Goal: Task Accomplishment & Management: Complete application form

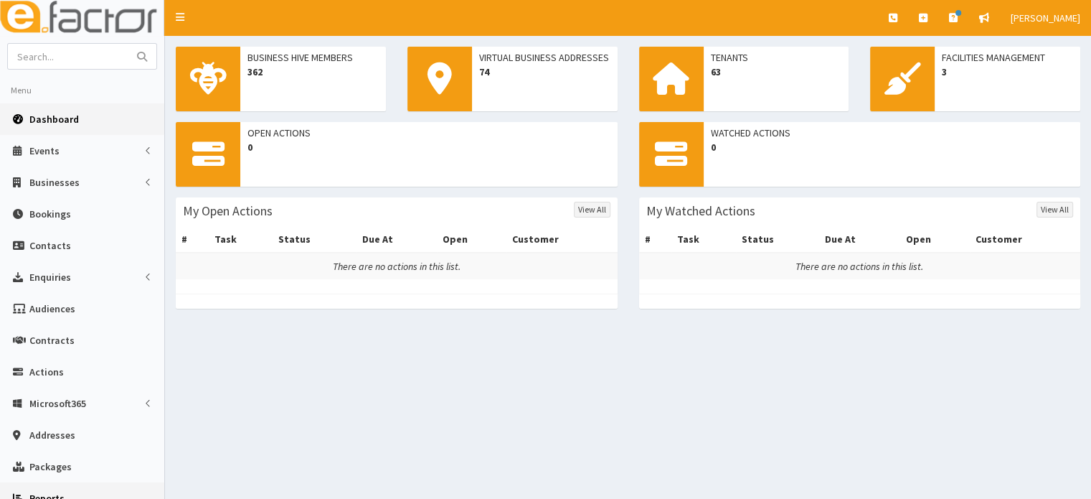
click at [147, 491] on link "Reports" at bounding box center [82, 498] width 164 height 32
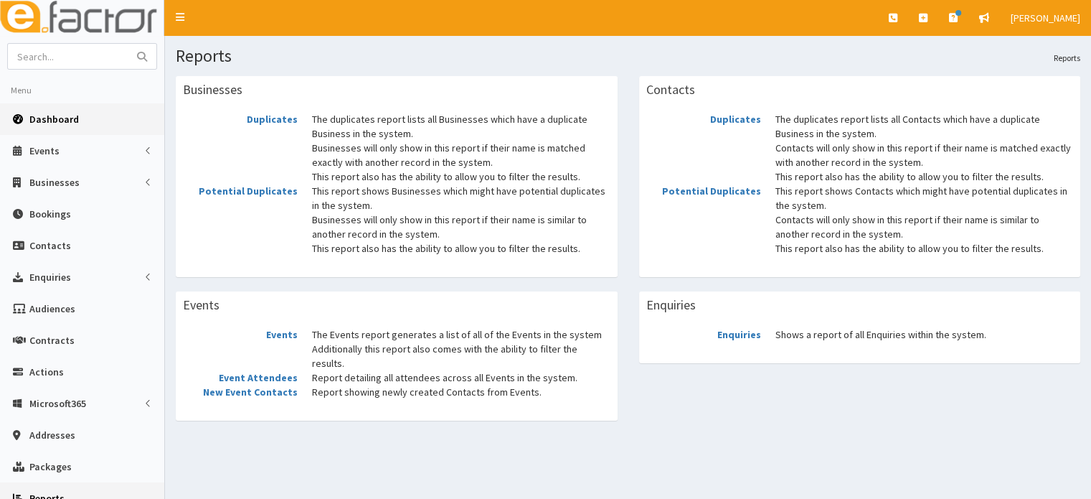
click at [57, 126] on link "Dashboard" at bounding box center [82, 119] width 164 height 32
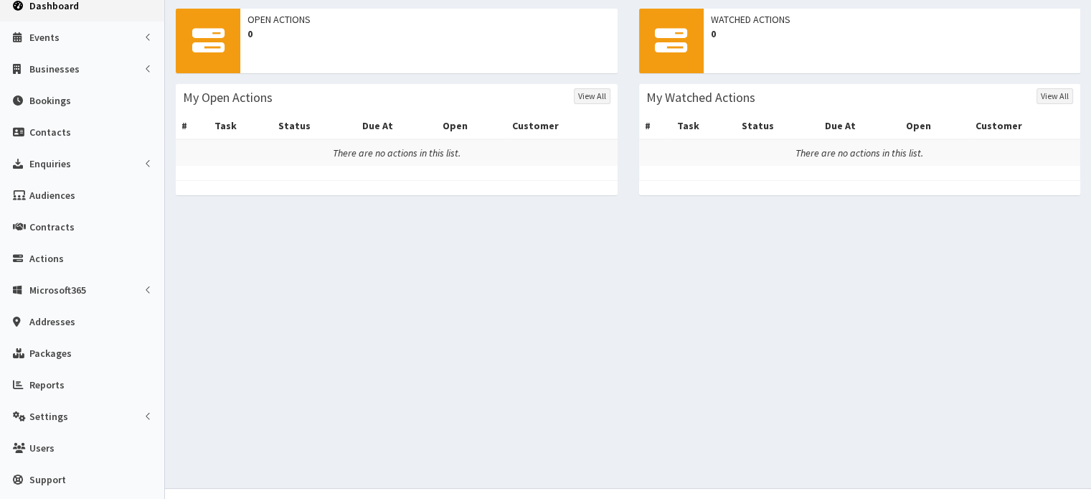
scroll to position [138, 0]
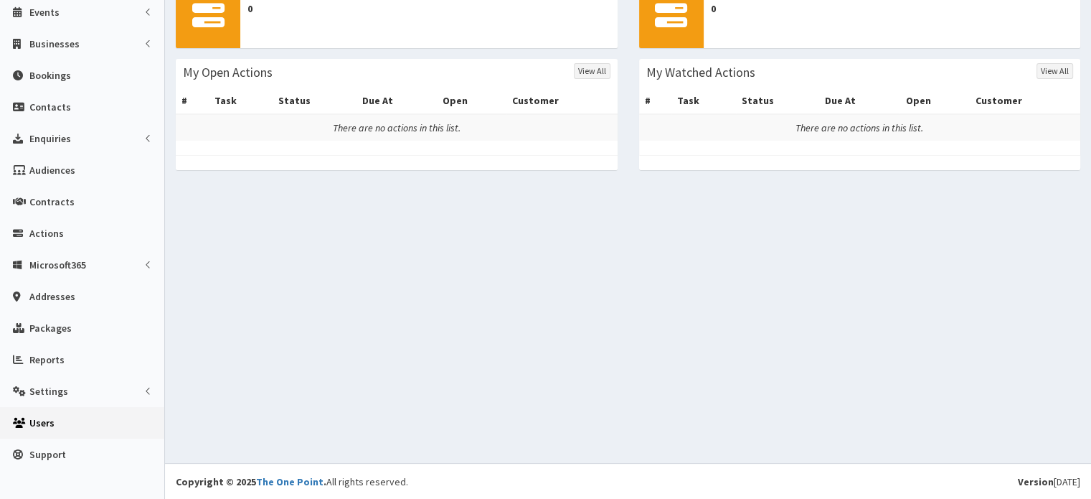
click at [23, 424] on icon at bounding box center [20, 423] width 14 height 10
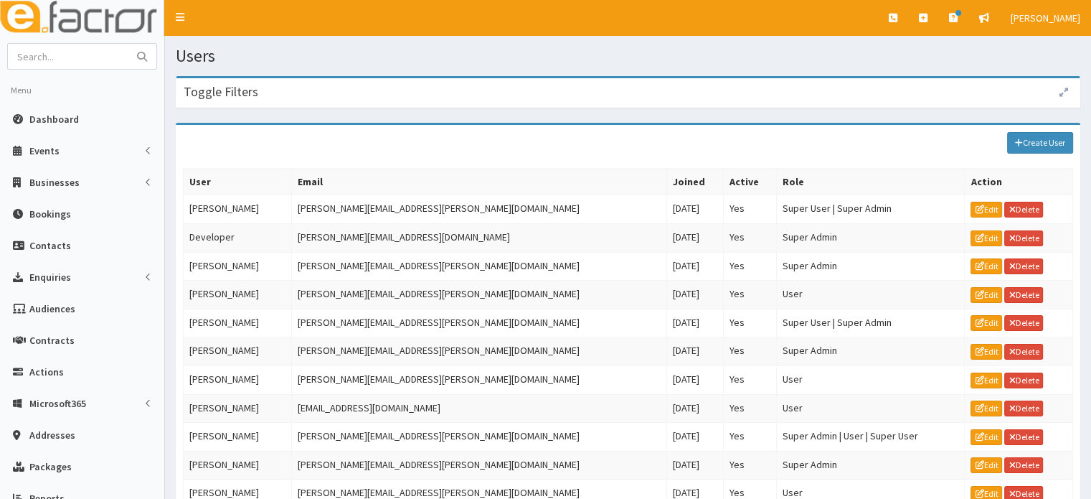
click at [23, 424] on link "Addresses" at bounding box center [82, 435] width 164 height 32
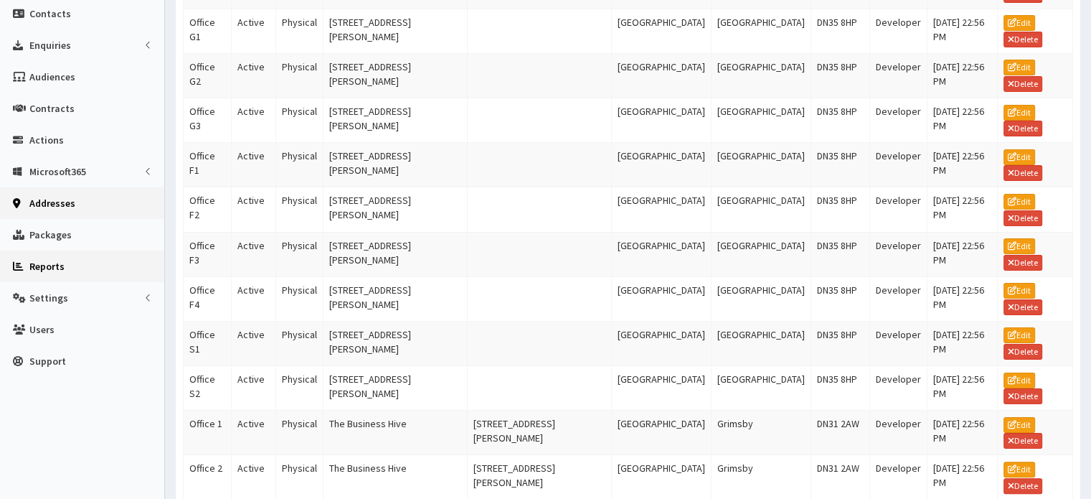
scroll to position [238, 0]
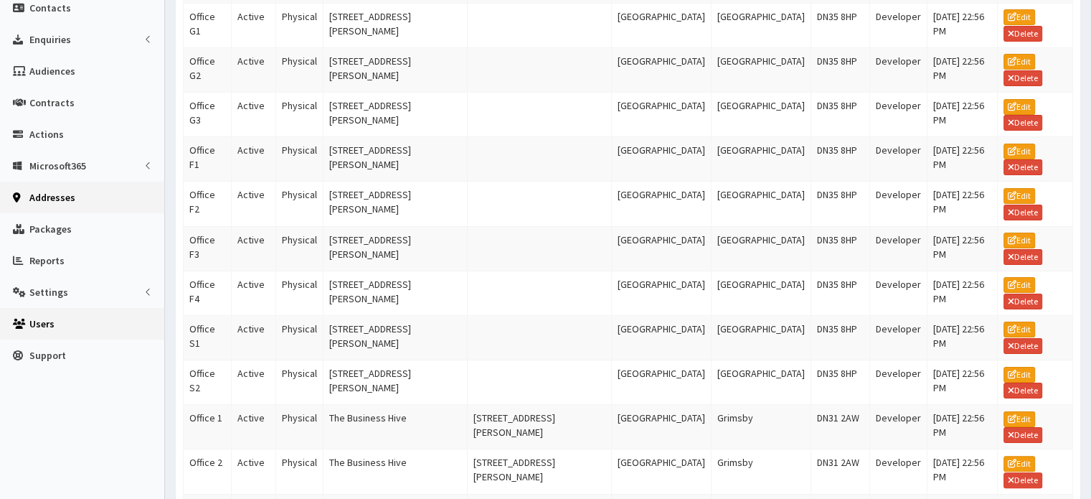
click at [31, 324] on span "Users" at bounding box center [41, 323] width 25 height 13
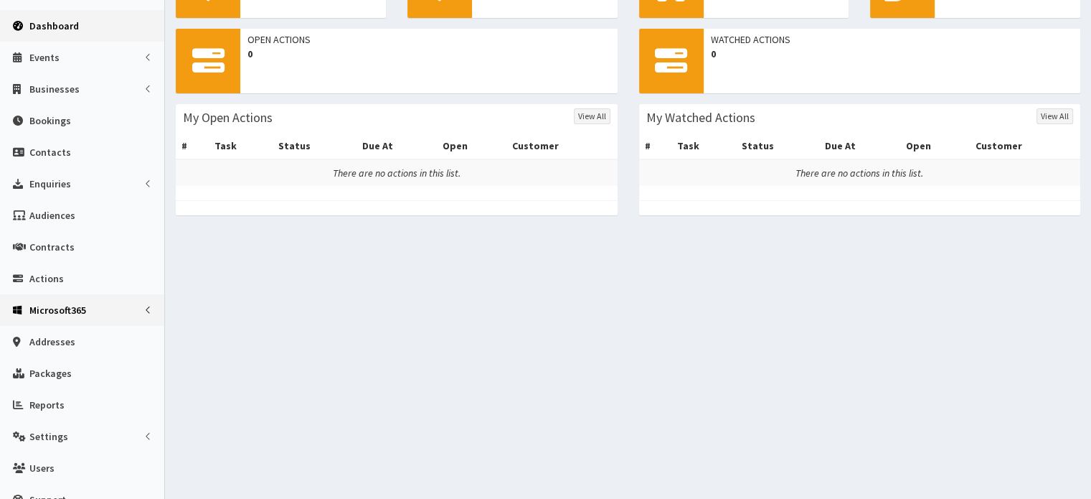
scroll to position [138, 0]
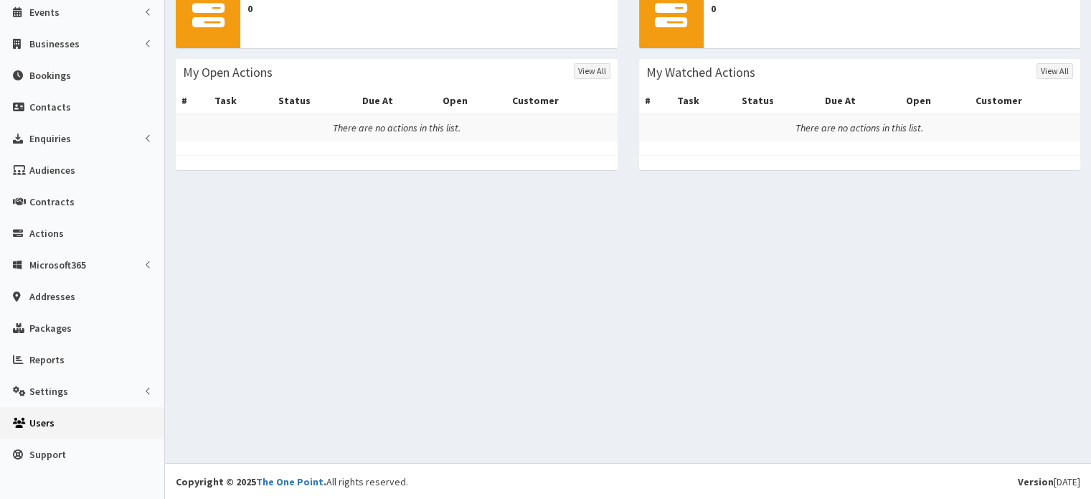
click at [73, 415] on link "Users" at bounding box center [82, 423] width 164 height 32
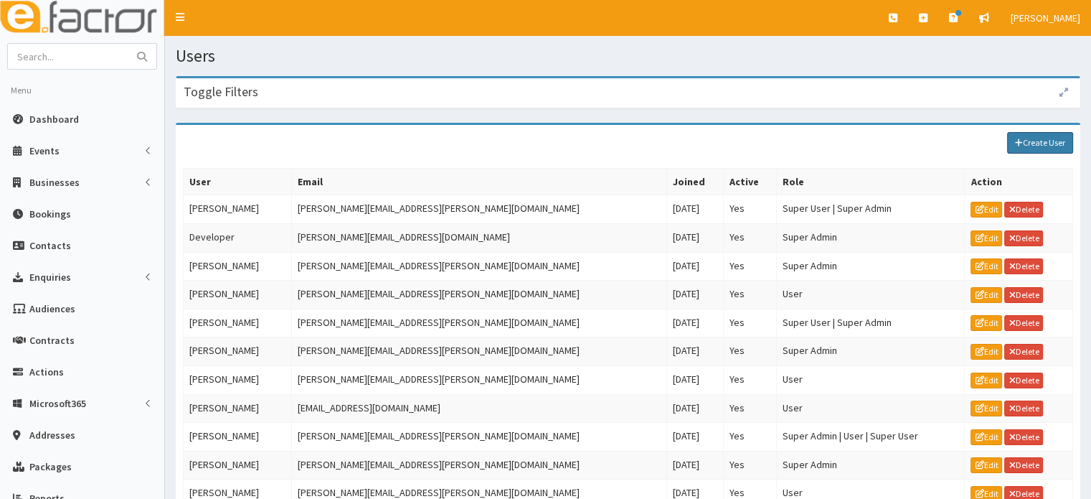
click at [1030, 147] on link "Create User" at bounding box center [1041, 143] width 66 height 22
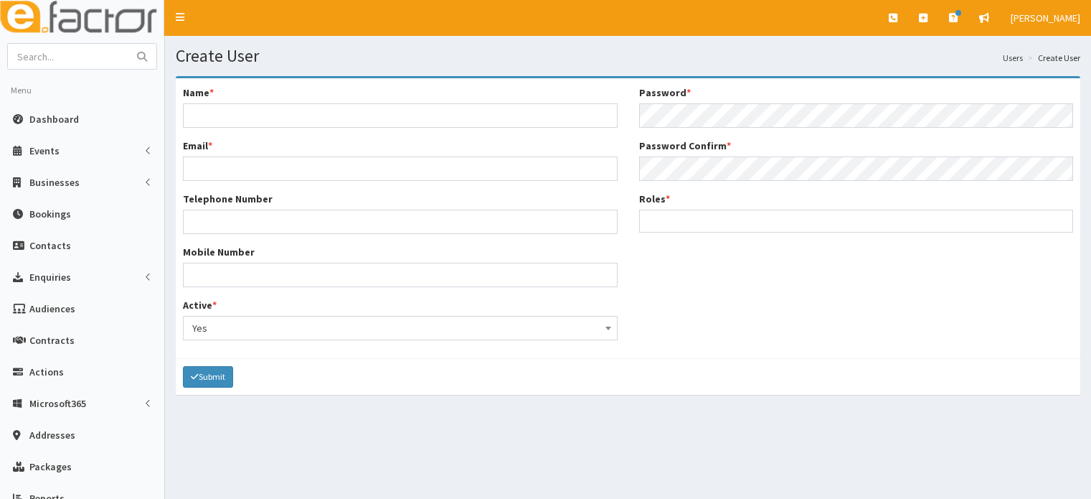
select select
click at [200, 114] on input "Name *" at bounding box center [400, 115] width 435 height 24
type input "[PERSON_NAME]"
type input "[EMAIL_ADDRESS][PERSON_NAME][DOMAIN_NAME]"
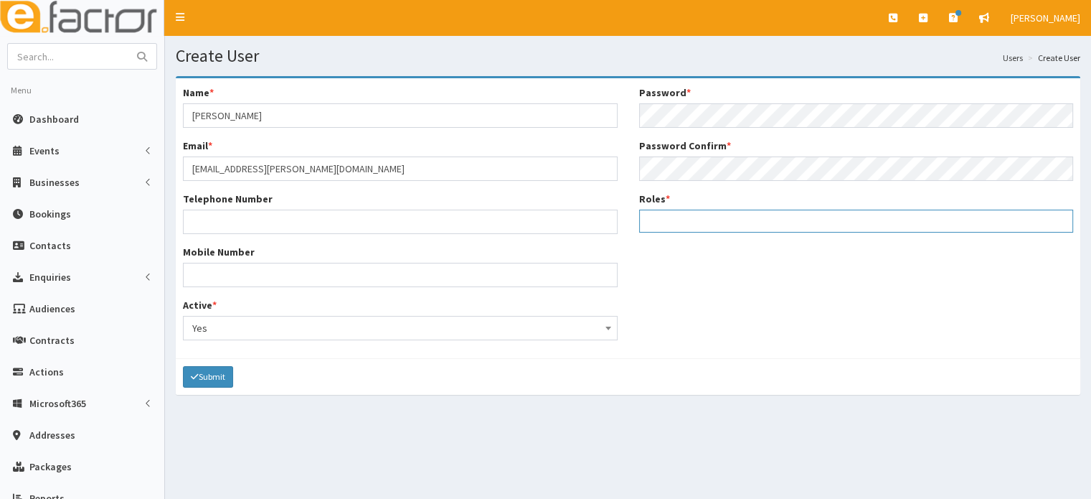
click at [646, 223] on input "search" at bounding box center [648, 221] width 8 height 14
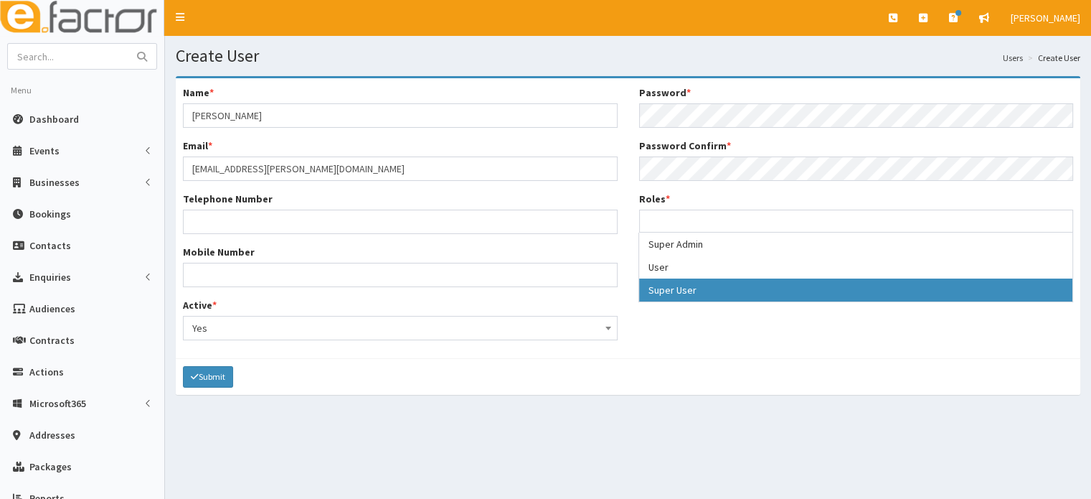
select select "Super User"
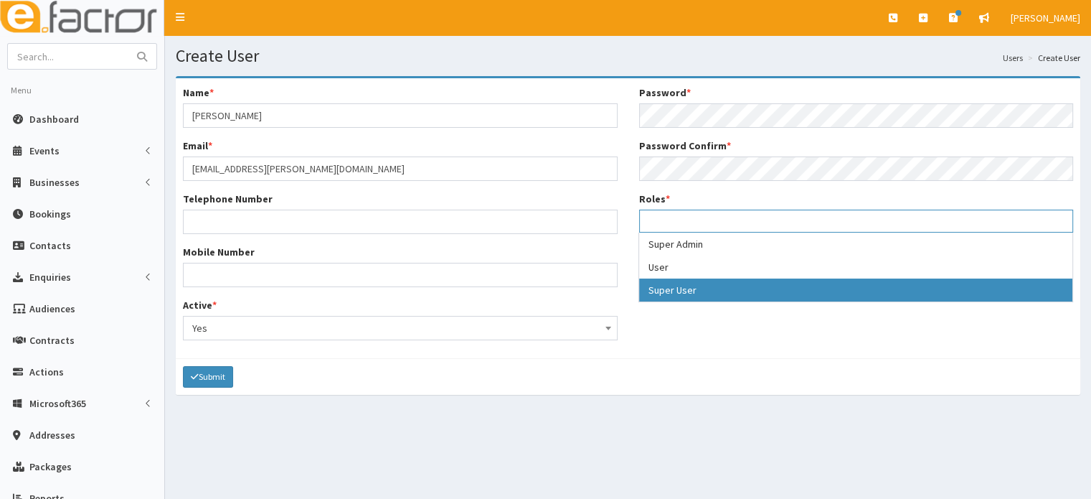
scroll to position [27, 0]
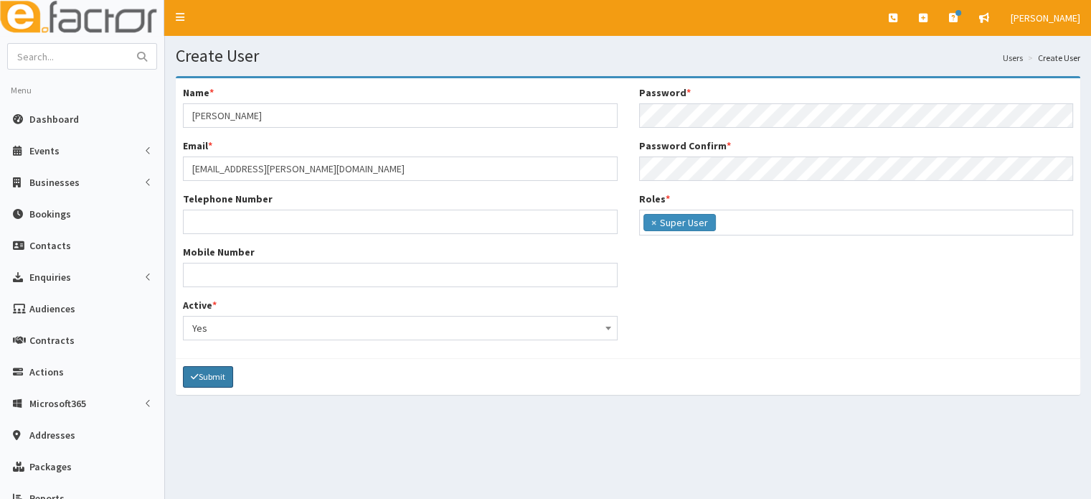
click at [212, 370] on button "Submit" at bounding box center [208, 377] width 50 height 22
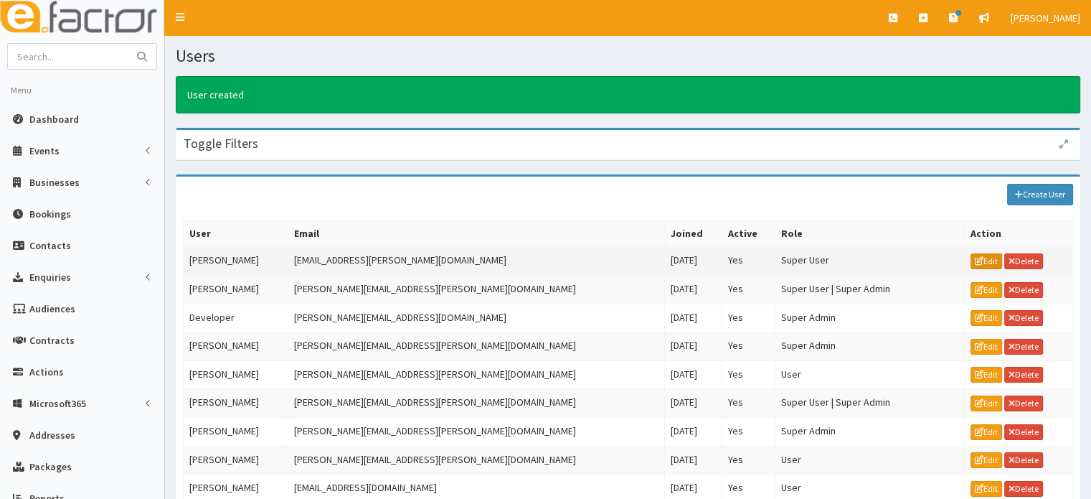
click at [975, 260] on icon at bounding box center [979, 261] width 9 height 9
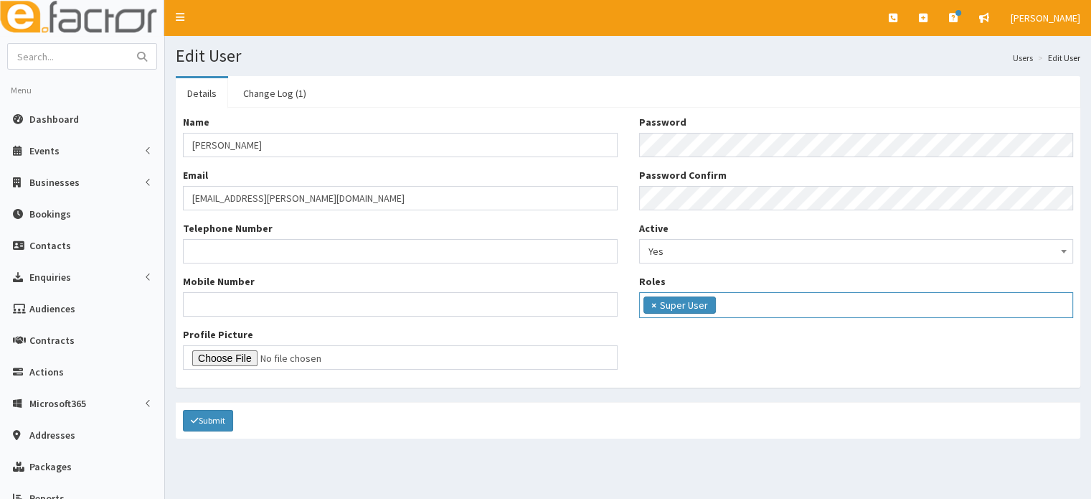
click at [654, 304] on span "×" at bounding box center [654, 305] width 5 height 14
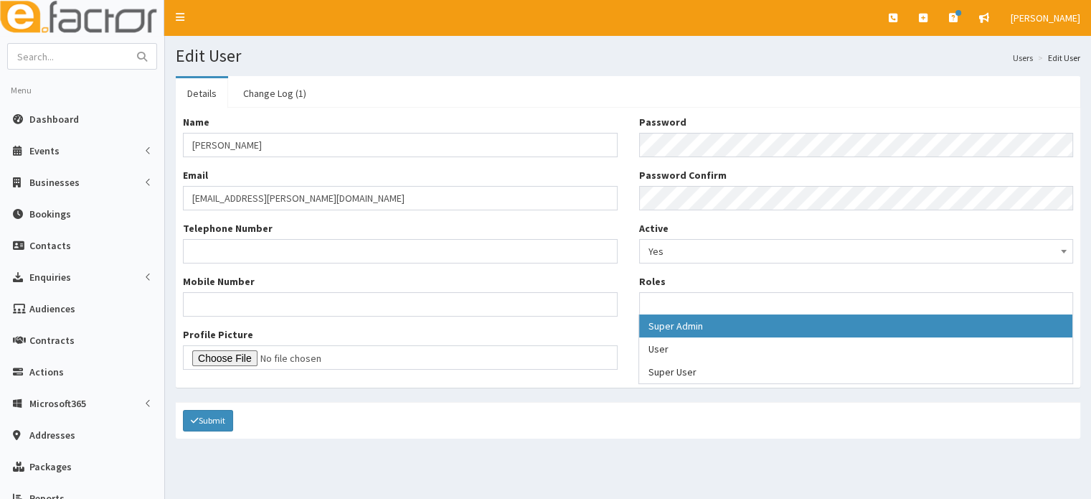
select select "Super Admin"
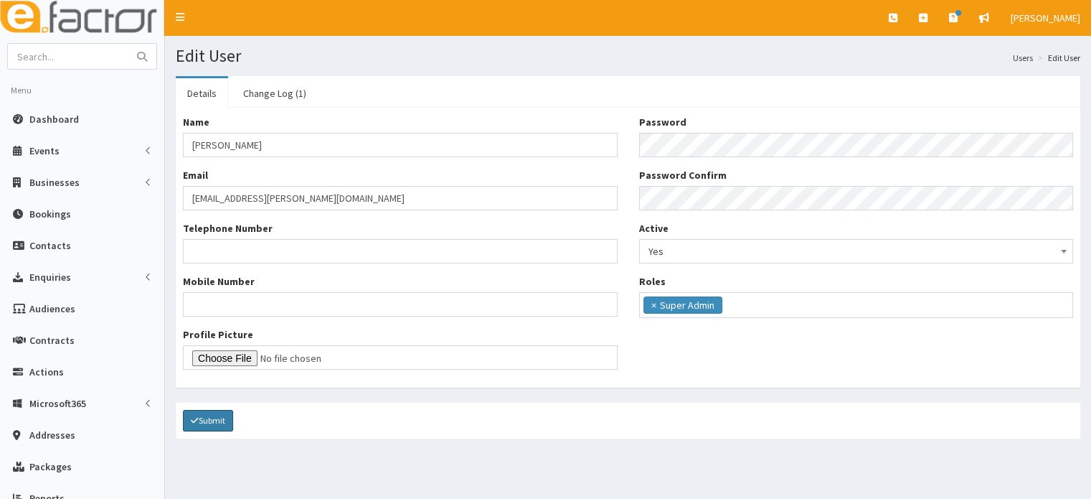
click at [197, 418] on icon "submit" at bounding box center [195, 420] width 8 height 9
